Goal: Check status

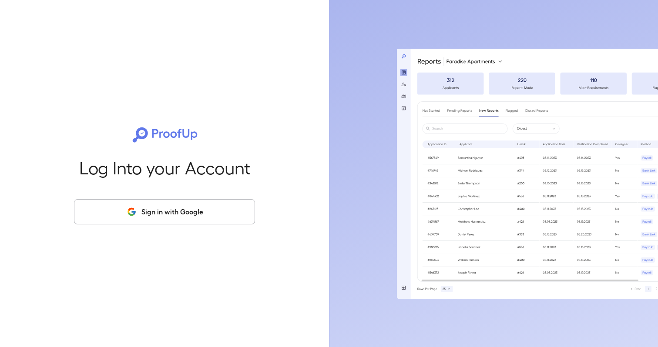
click at [228, 212] on button "Sign in with Google" at bounding box center [164, 211] width 181 height 25
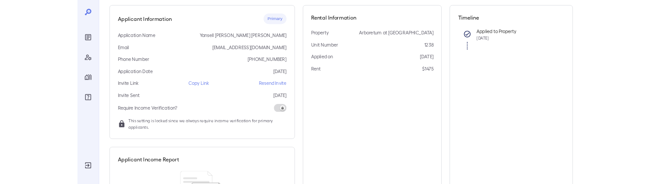
scroll to position [76, 0]
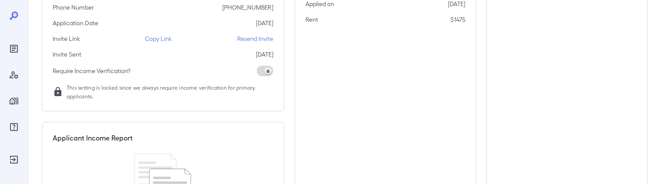
scroll to position [175, 0]
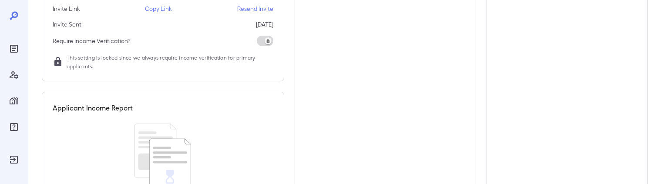
click at [314, 142] on div "Rental Information Property Arboretum at Lewisville Unit Number 1238 Applied on…" at bounding box center [386, 66] width 182 height 320
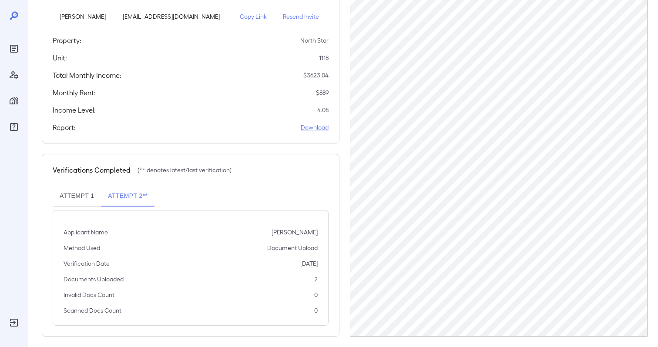
scroll to position [140, 0]
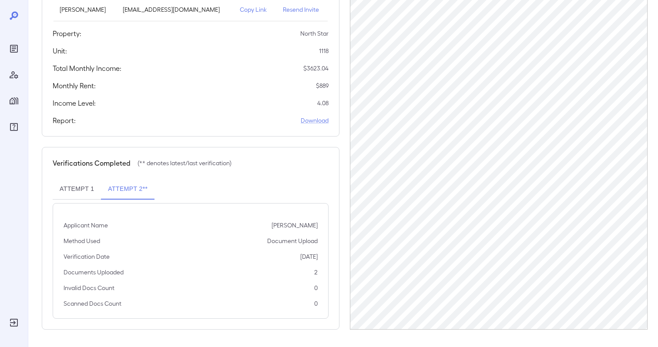
click at [342, 134] on div "Applicants Information Name Email [PERSON_NAME] [EMAIL_ADDRESS][DOMAIN_NAME] Co…" at bounding box center [345, 136] width 606 height 388
